Goal: Transaction & Acquisition: Download file/media

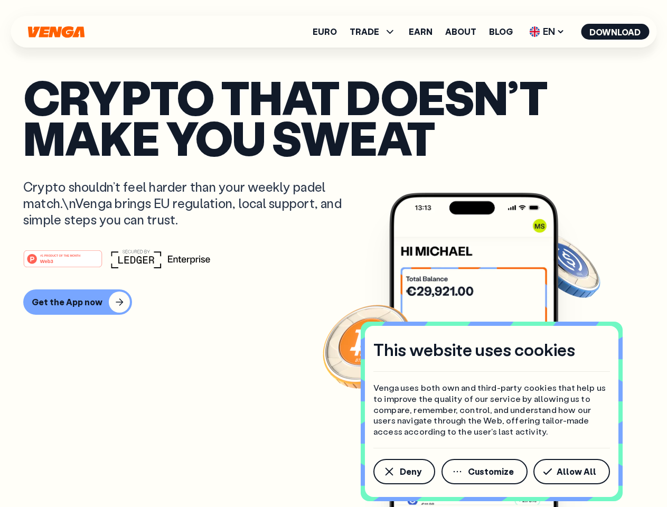
click at [333, 253] on div "#1 PRODUCT OF THE MONTH Web3" at bounding box center [333, 258] width 620 height 19
click at [403, 472] on span "Deny" at bounding box center [411, 471] width 22 height 8
click at [485, 472] on img at bounding box center [473, 370] width 169 height 354
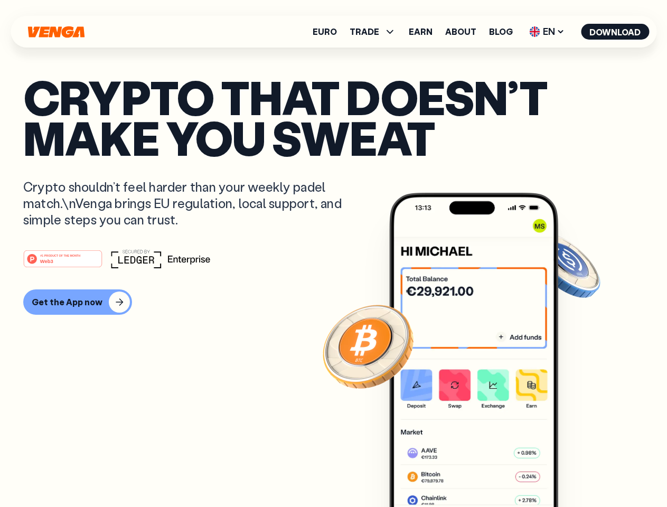
click at [573, 472] on article "Crypto that doesn’t make you sweat Crypto shouldn’t feel harder than your weekl…" at bounding box center [333, 275] width 620 height 396
click at [376, 32] on span "TRADE" at bounding box center [365, 31] width 30 height 8
click at [547, 32] on span "EN" at bounding box center [546, 31] width 43 height 17
click at [615, 32] on button "Download" at bounding box center [615, 32] width 68 height 16
click at [333, 282] on div "#1 PRODUCT OF THE MONTH Web3 Get the App now" at bounding box center [333, 281] width 620 height 65
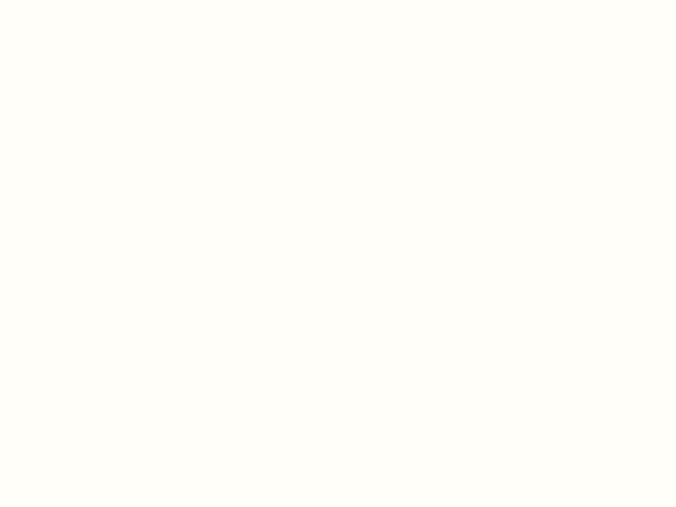
click at [76, 0] on html "This website uses cookies Venga uses both own and third-party cookies that help…" at bounding box center [338, 0] width 676 height 0
click at [64, 0] on html "This website uses cookies Venga uses both own and third-party cookies that help…" at bounding box center [338, 0] width 676 height 0
